Goal: Information Seeking & Learning: Learn about a topic

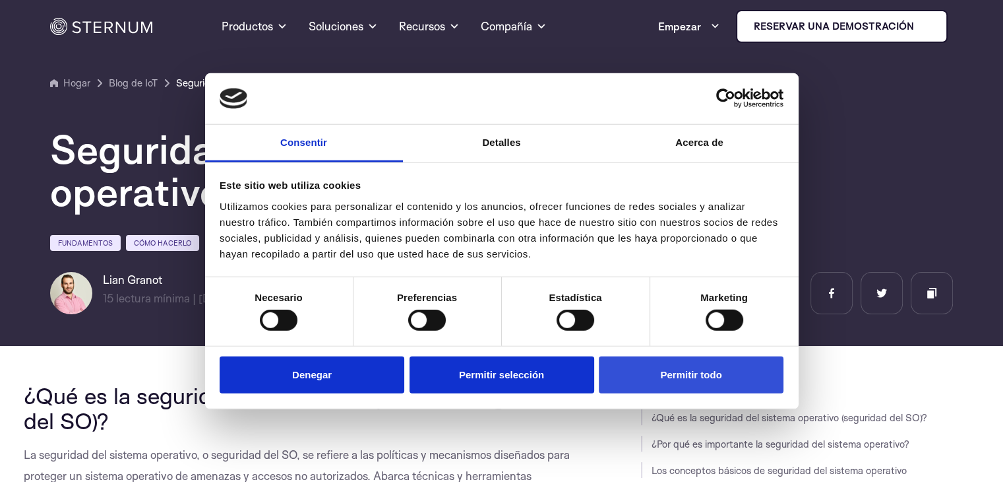
click at [671, 387] on button "Permitir todo" at bounding box center [691, 375] width 185 height 38
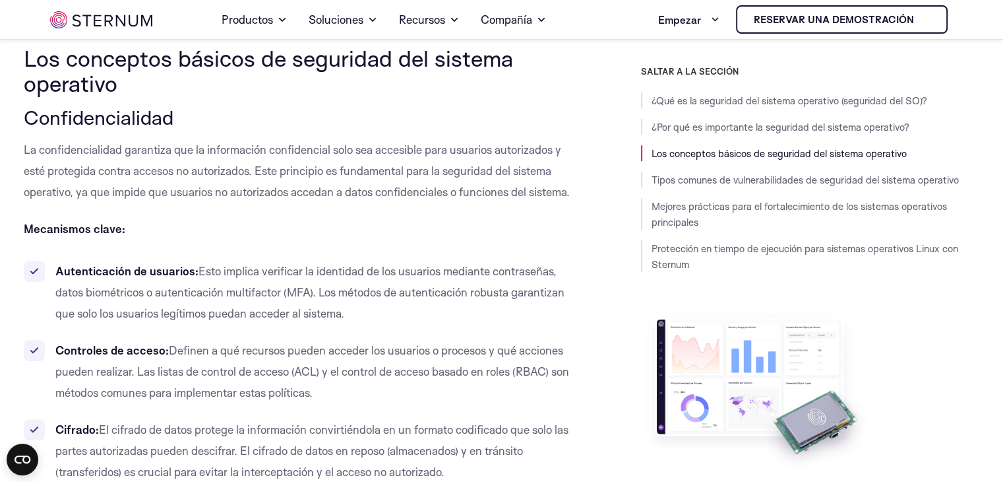
scroll to position [934, 0]
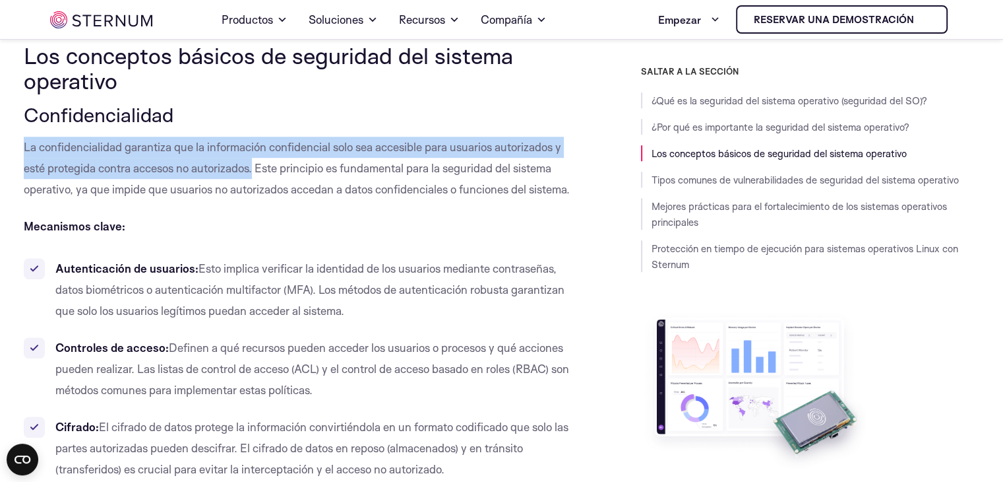
drag, startPoint x: 256, startPoint y: 166, endPoint x: 21, endPoint y: 144, distance: 235.8
copy font "La confidencialidad garantiza que la información confidencial solo sea accesibl…"
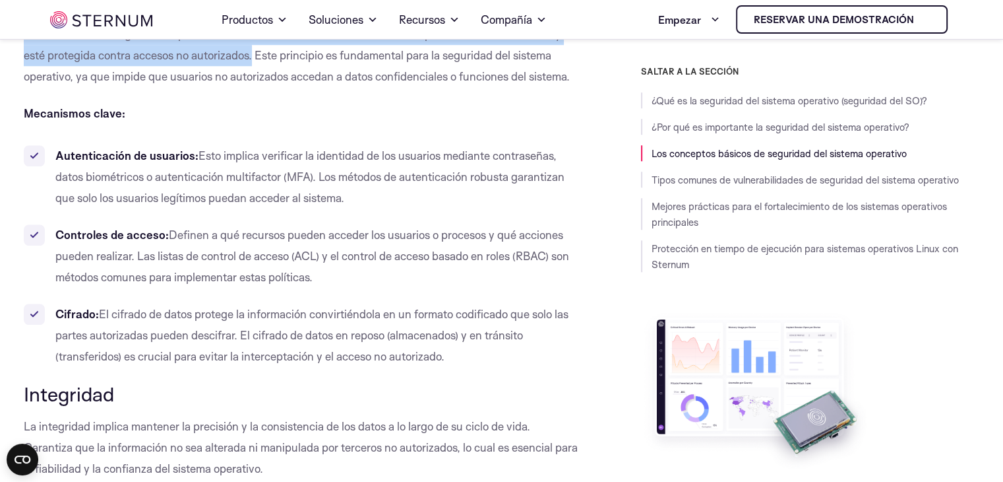
scroll to position [1061, 0]
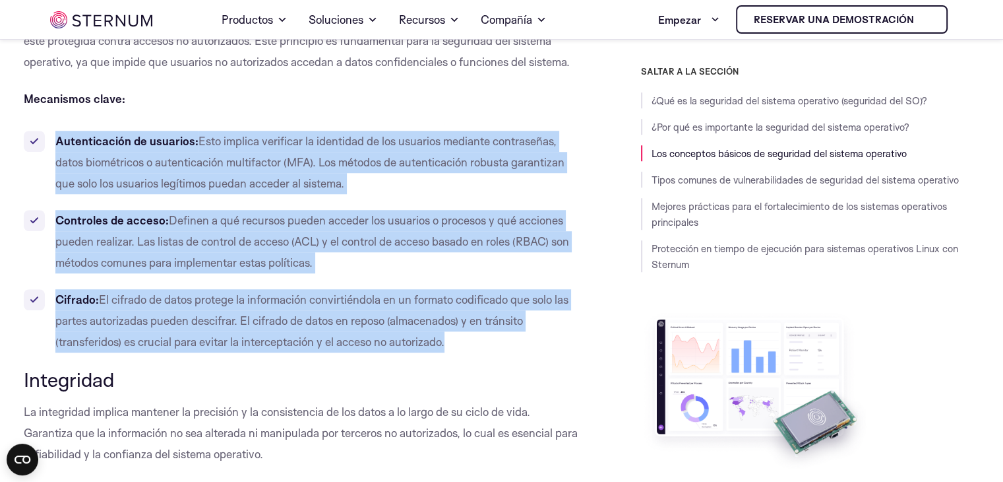
drag, startPoint x: 453, startPoint y: 339, endPoint x: 54, endPoint y: 142, distance: 445.1
click at [54, 142] on ul "Autenticación de usuarios: Esto implica verificar la identidad de los usuarios …" at bounding box center [303, 242] width 558 height 222
copy ul "Autenticación de usuarios: Esto implica verificar la identidad de los usuarios …"
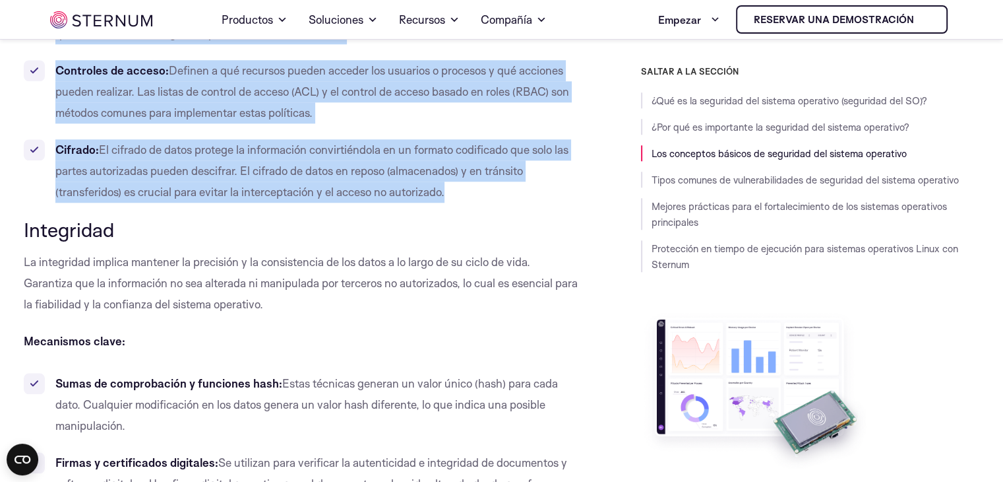
scroll to position [1246, 0]
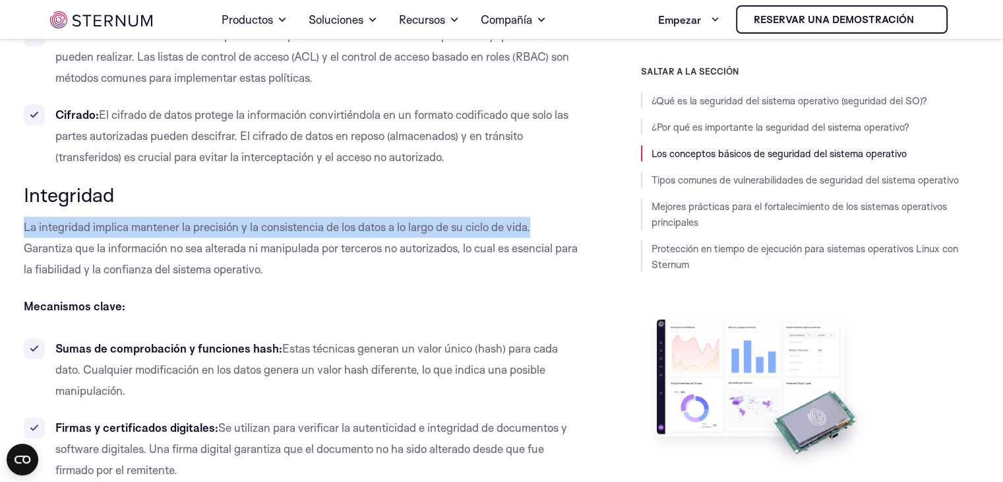
drag, startPoint x: 534, startPoint y: 225, endPoint x: 24, endPoint y: 226, distance: 509.9
click at [24, 226] on font "La integridad implica mantener la precisión y la consistencia de los datos a lo…" at bounding box center [301, 248] width 554 height 56
copy font "La integridad implica mantener la precisión y la consistencia de los datos a lo…"
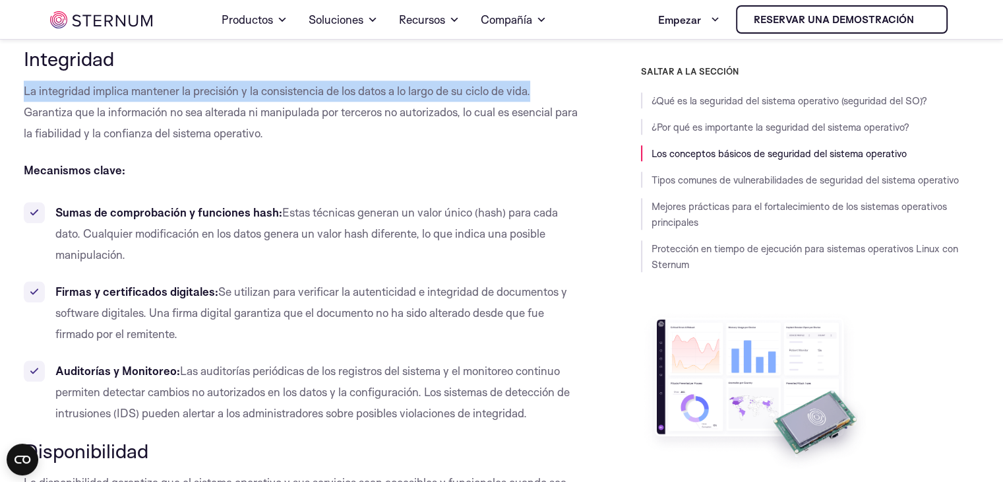
scroll to position [1425, 0]
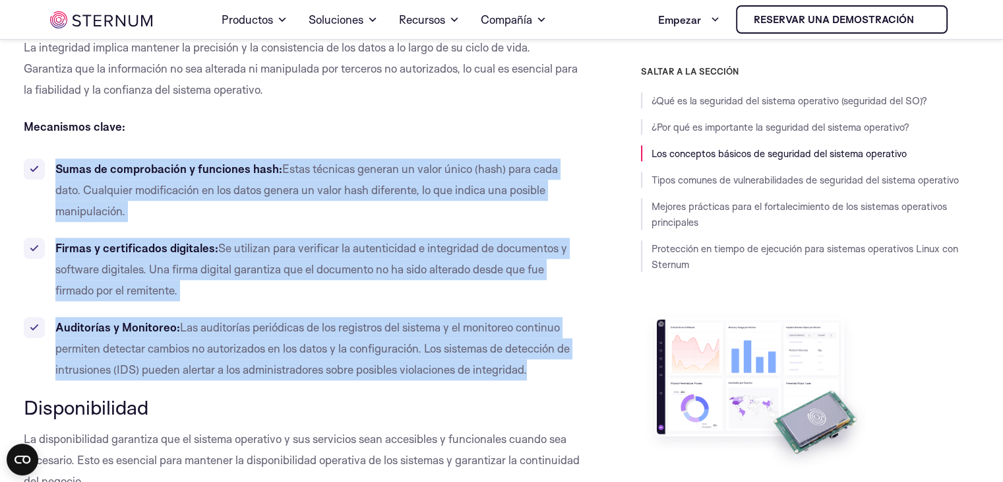
drag, startPoint x: 541, startPoint y: 373, endPoint x: 19, endPoint y: 168, distance: 560.4
copy ul "Sumas de comprobación y funciones hash: Estas técnicas generan un valor único (…"
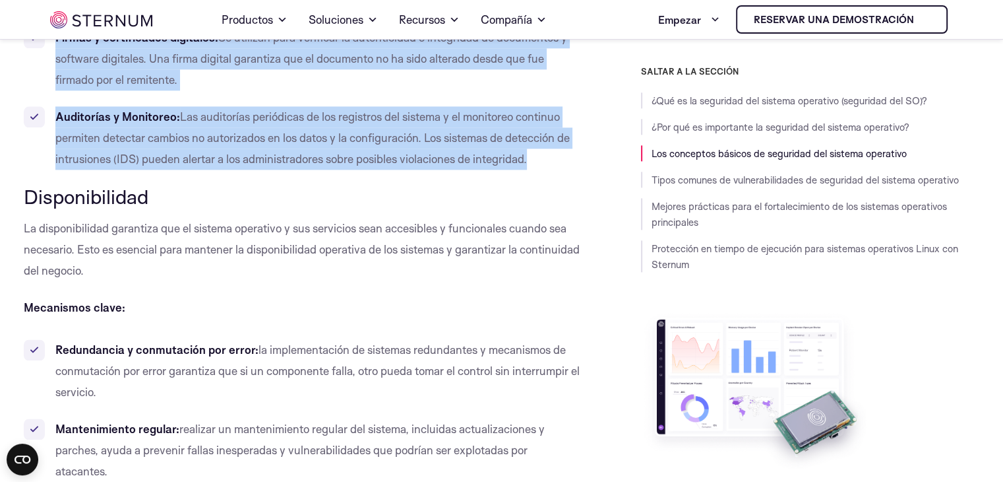
scroll to position [1660, 0]
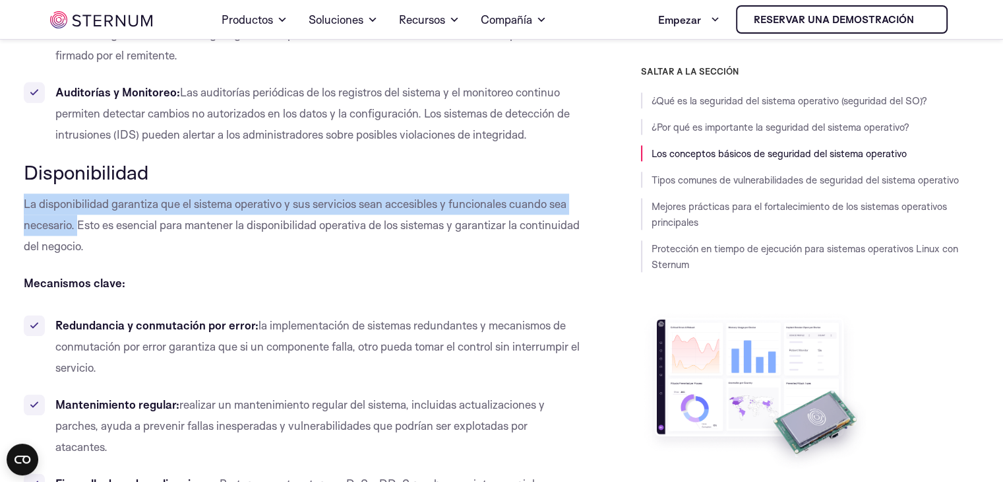
drag, startPoint x: 79, startPoint y: 224, endPoint x: 24, endPoint y: 205, distance: 58.4
click at [24, 205] on font "La disponibilidad garantiza que el sistema operativo y sus servicios sean acces…" at bounding box center [302, 225] width 556 height 56
copy font "La disponibilidad garantiza que el sistema operativo y sus servicios sean acces…"
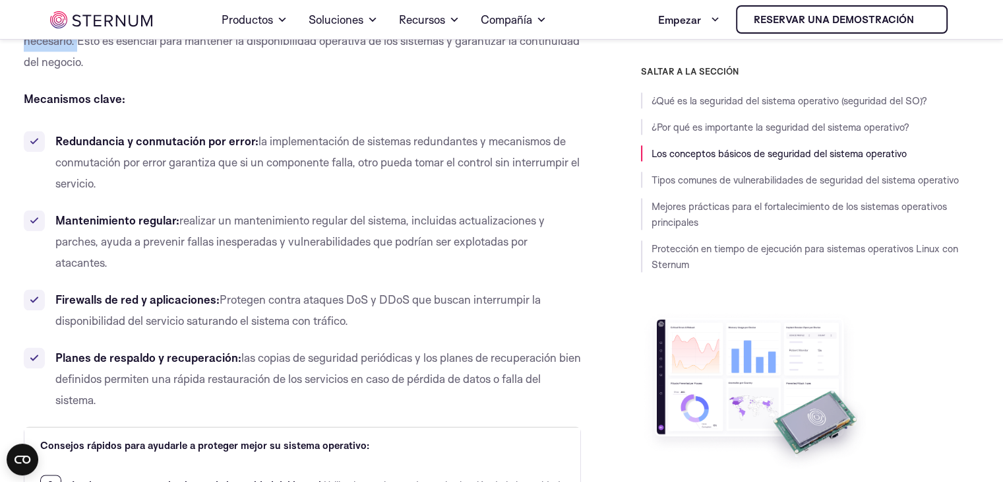
scroll to position [1855, 0]
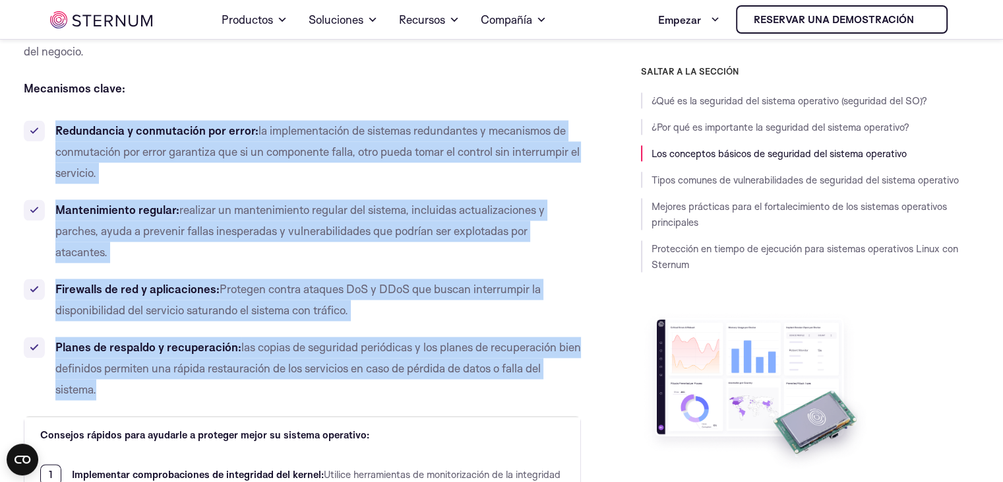
drag, startPoint x: 111, startPoint y: 386, endPoint x: 53, endPoint y: 129, distance: 263.7
click at [53, 129] on ul "Redundancia y conmutación por error: la implementación de sistemas redundantes …" at bounding box center [303, 260] width 558 height 280
copy ul "Redundancia y conmutación por error: la implementación de sistemas redundantes …"
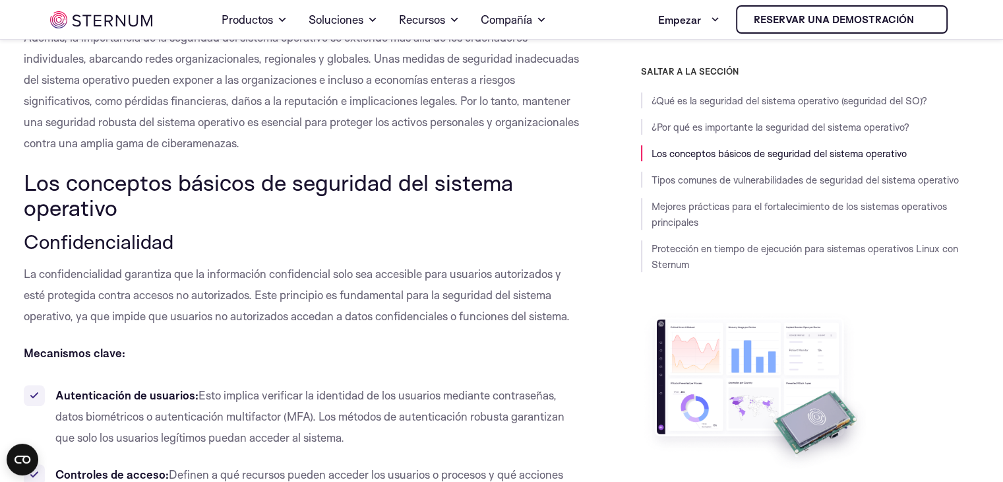
scroll to position [779, 0]
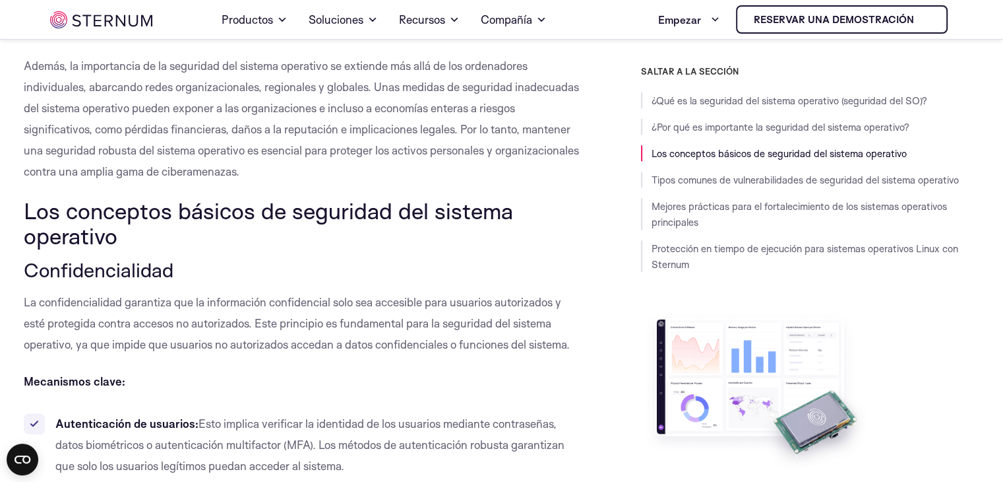
drag, startPoint x: 121, startPoint y: 243, endPoint x: 18, endPoint y: 200, distance: 111.5
copy font "Los conceptos básicos de seguridad del sistema operativo"
click at [584, 261] on div "SALTAR A LA SECCIÓN ¿Qué es la seguridad del sistema operativo (seguridad del S…" at bounding box center [780, 308] width 398 height 485
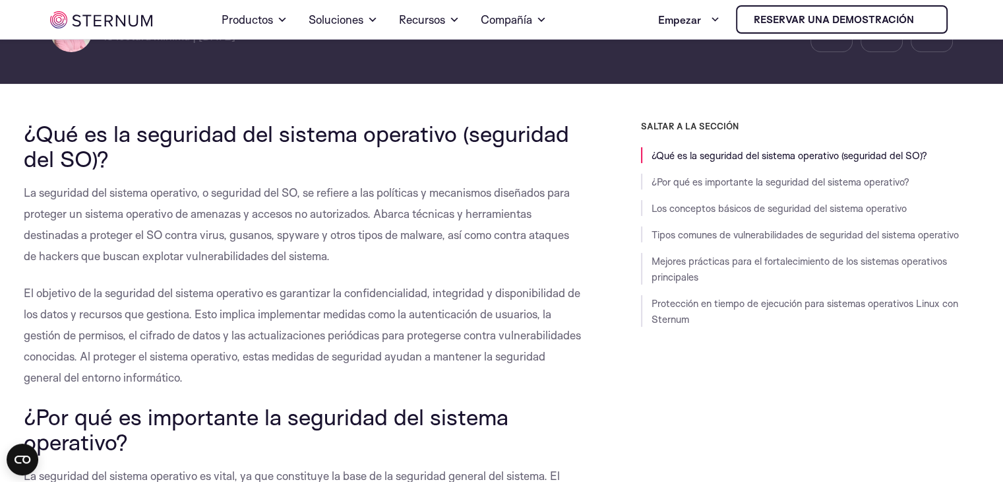
scroll to position [0, 0]
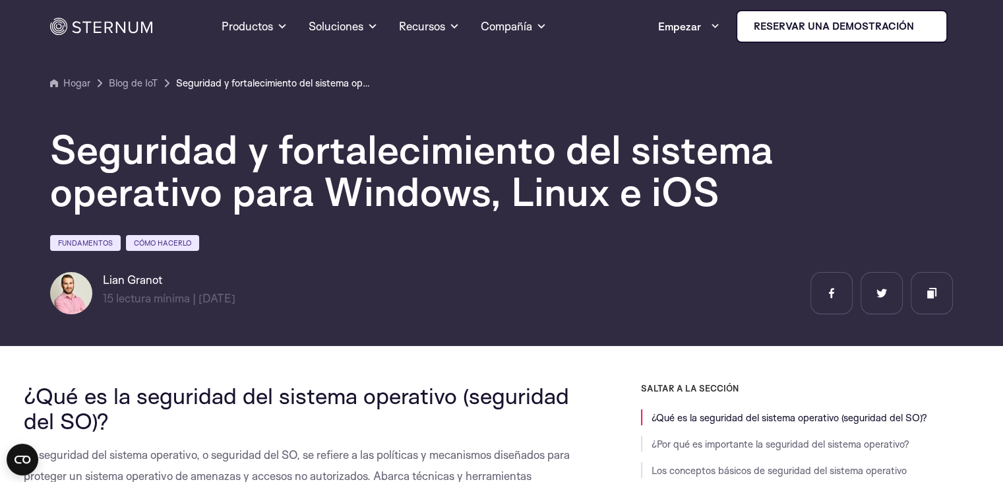
click at [272, 301] on div "[PERSON_NAME] 15 lectura mínima | [DATE] min lectura |" at bounding box center [165, 293] width 231 height 42
